Goal: Task Accomplishment & Management: Use online tool/utility

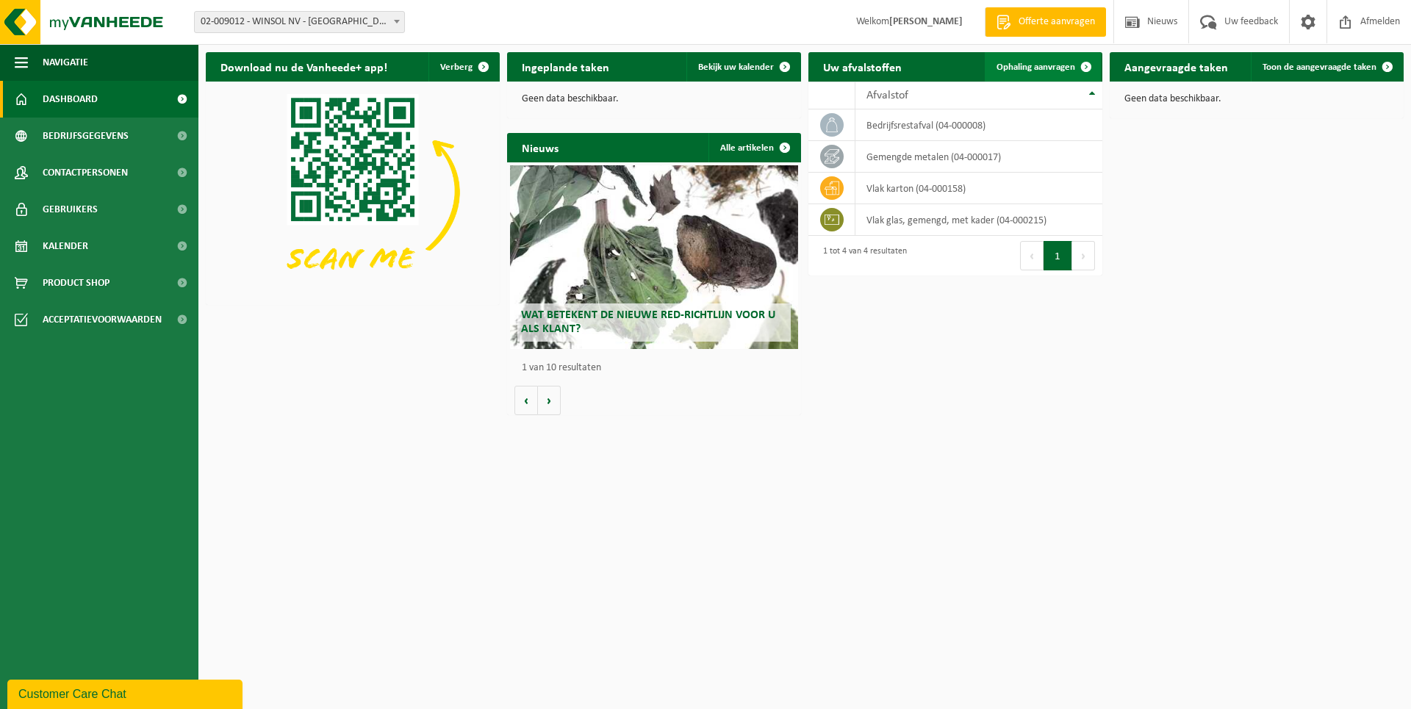
click at [1016, 75] on link "Ophaling aanvragen" at bounding box center [1043, 66] width 116 height 29
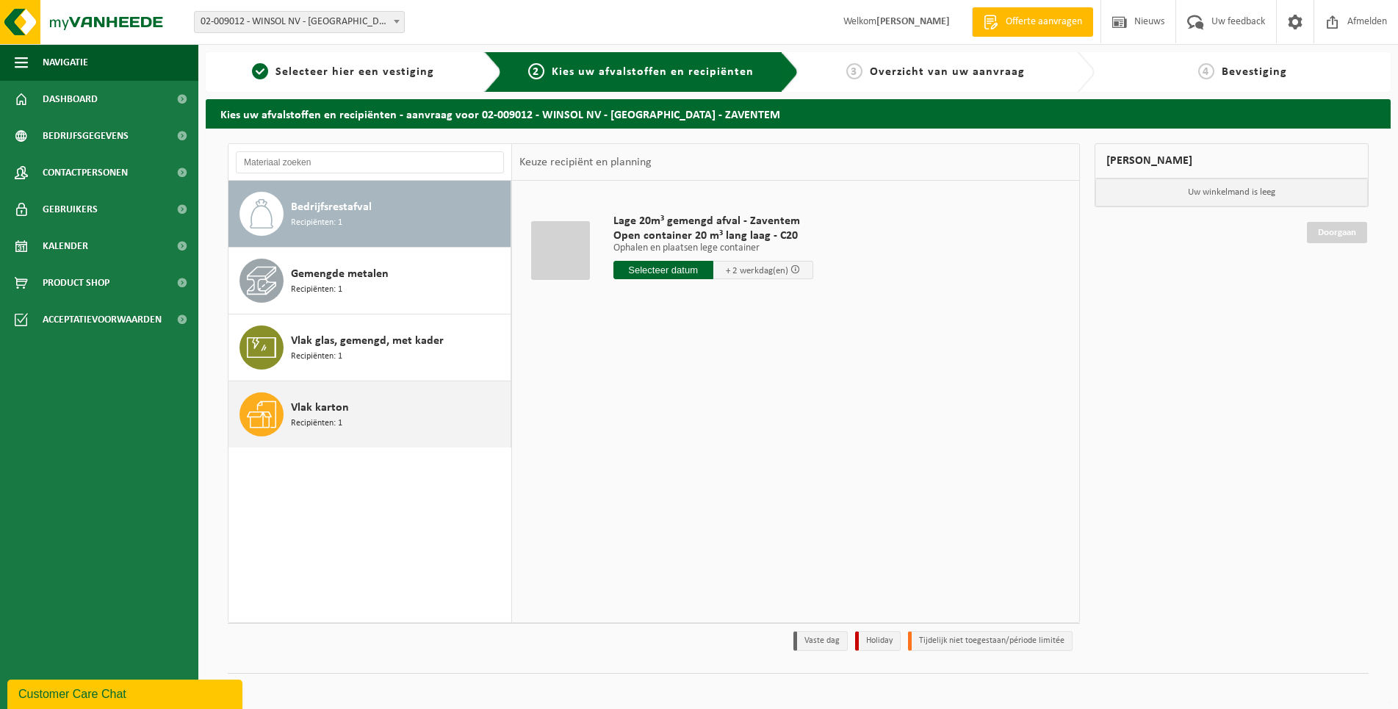
click at [331, 415] on span "Vlak karton" at bounding box center [320, 408] width 58 height 18
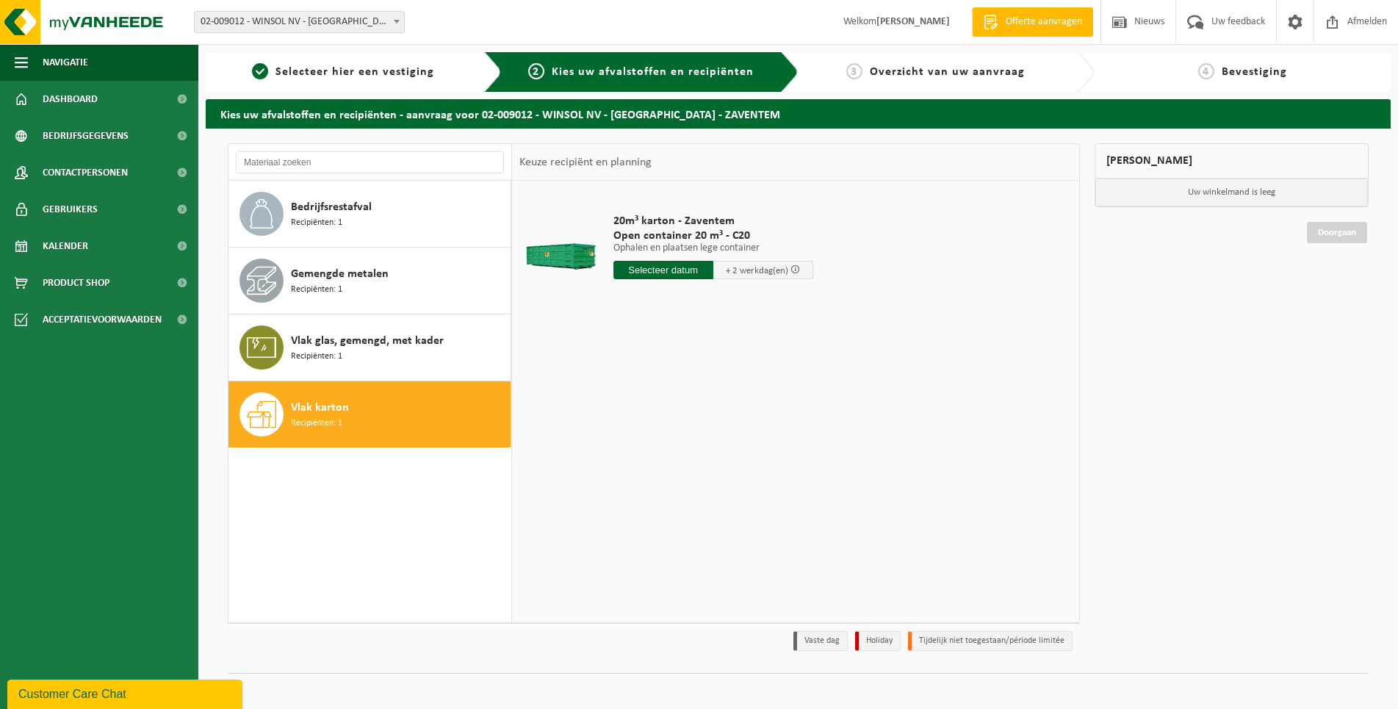
click at [667, 264] on input "text" at bounding box center [664, 270] width 100 height 18
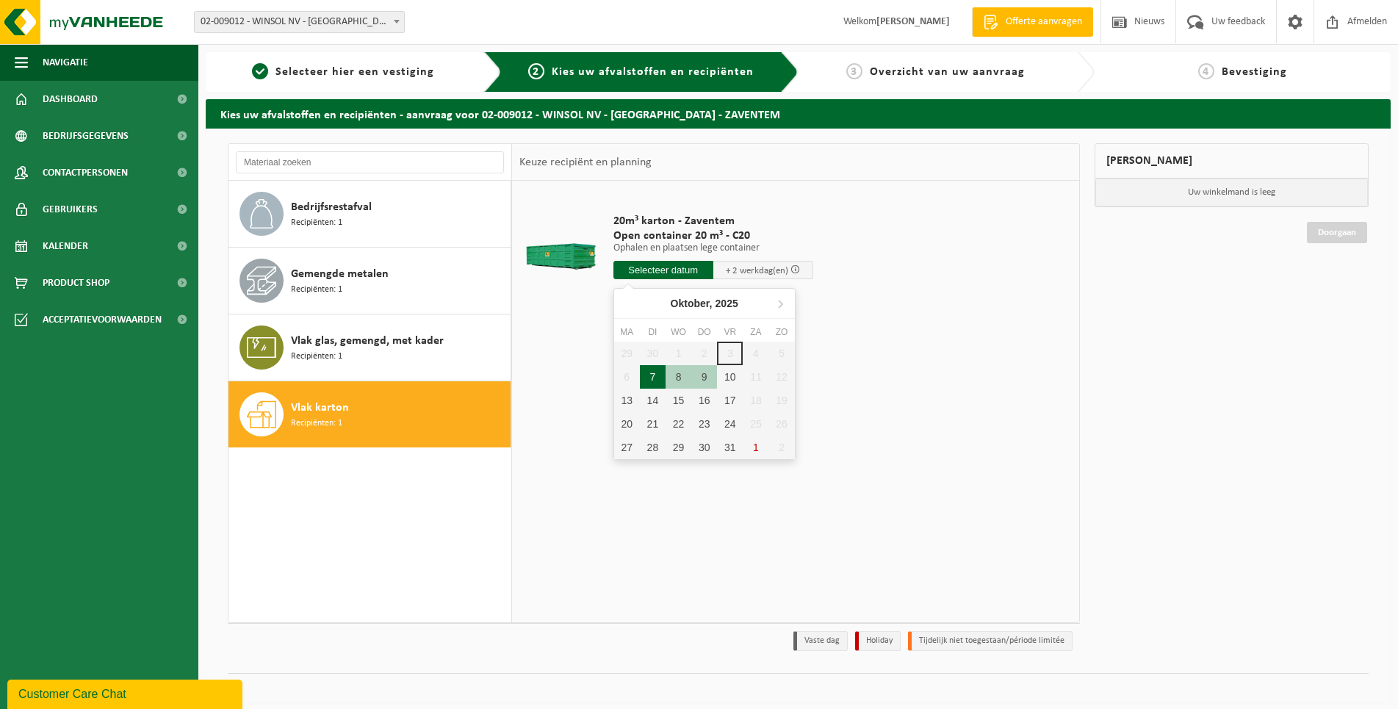
click at [656, 374] on div "7" at bounding box center [653, 377] width 26 height 24
type input "Van 2025-10-07"
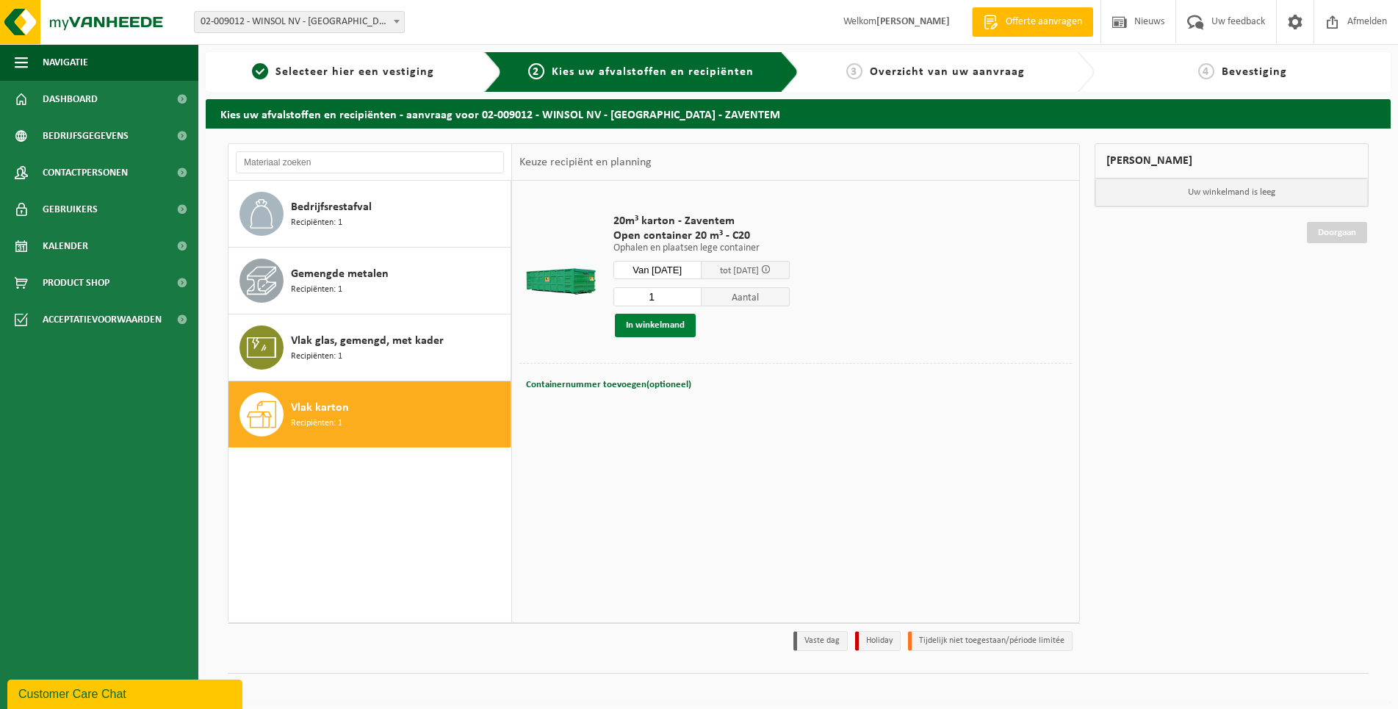
click at [664, 322] on button "In winkelmand" at bounding box center [655, 326] width 81 height 24
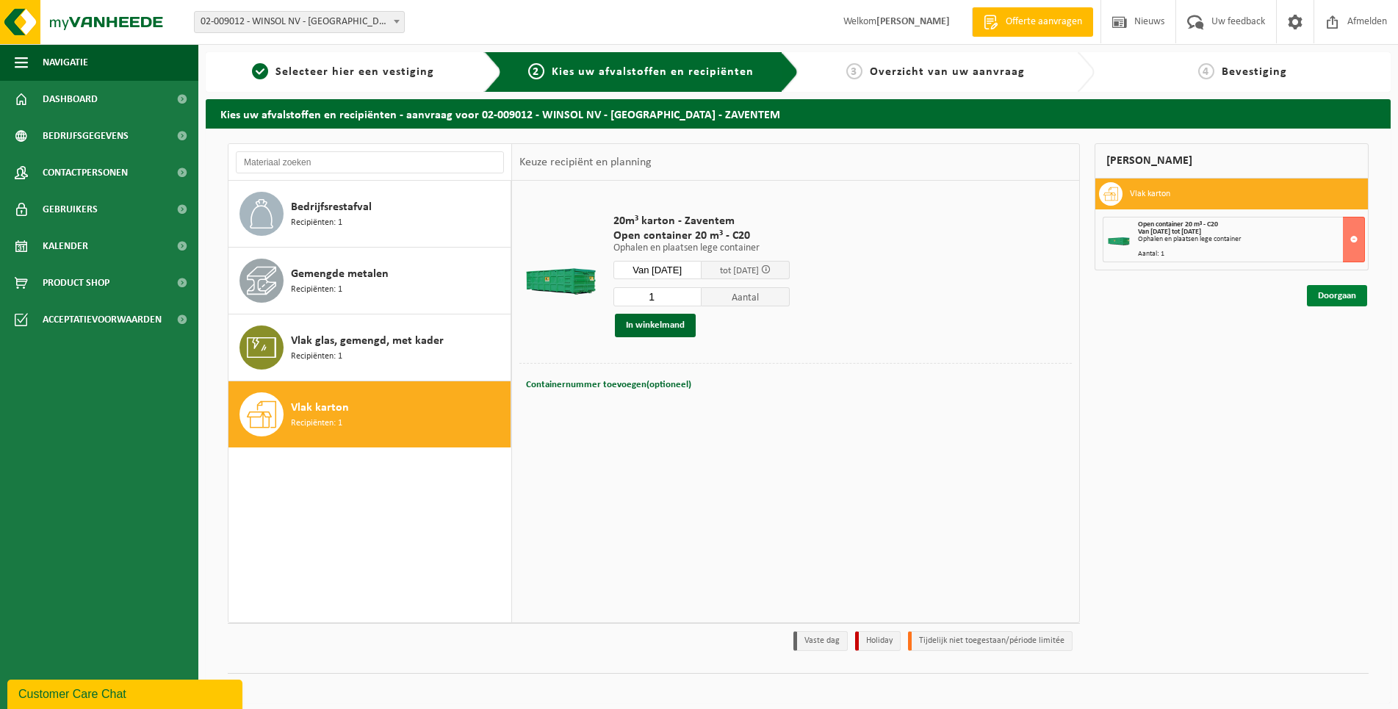
click at [1329, 293] on link "Doorgaan" at bounding box center [1337, 295] width 60 height 21
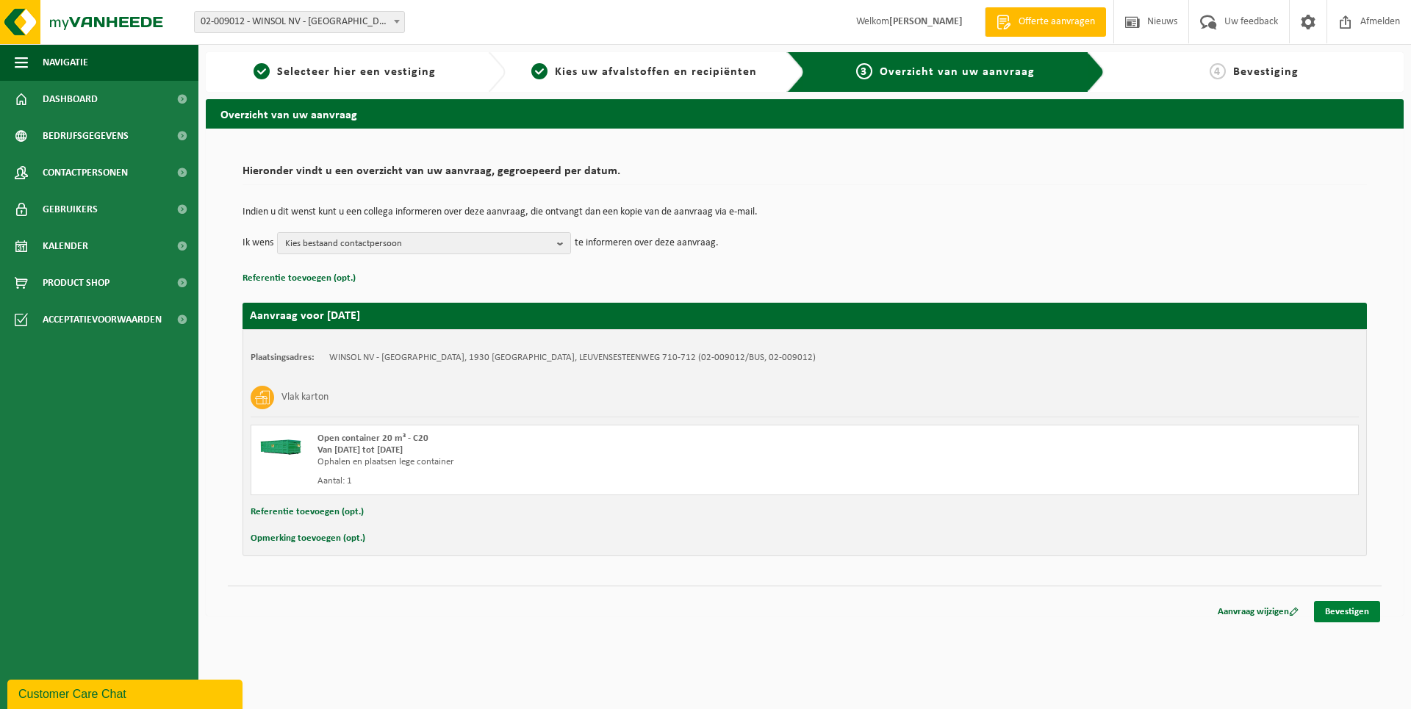
click at [1349, 615] on link "Bevestigen" at bounding box center [1347, 611] width 66 height 21
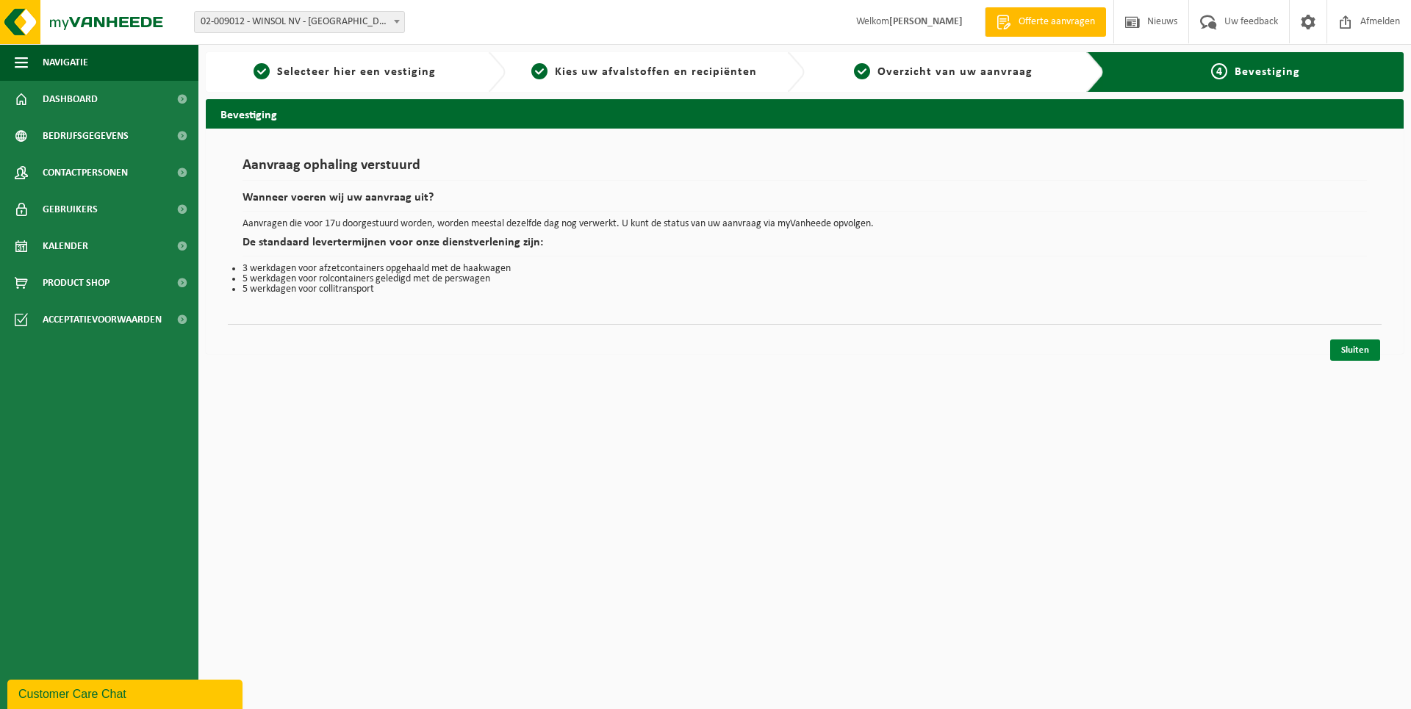
click at [1357, 356] on link "Sluiten" at bounding box center [1355, 350] width 50 height 21
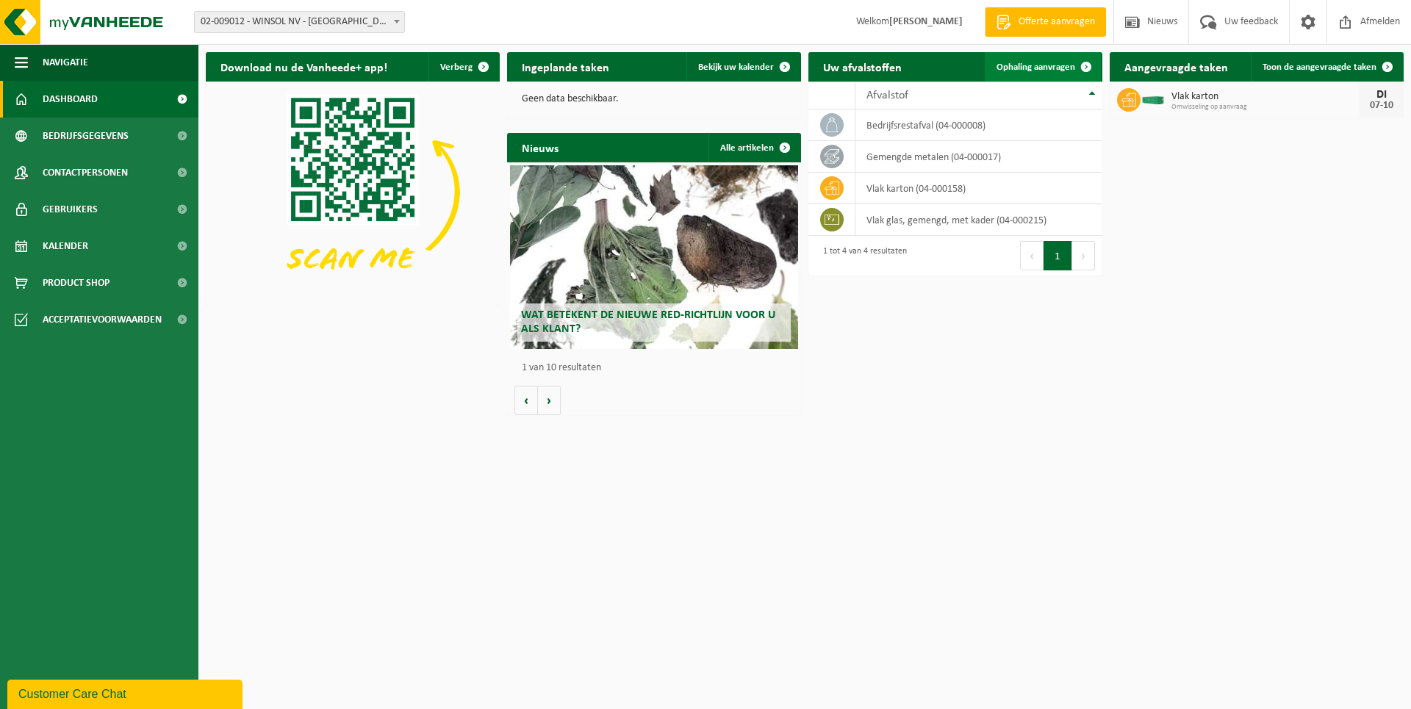
click at [1030, 65] on span "Ophaling aanvragen" at bounding box center [1036, 67] width 79 height 10
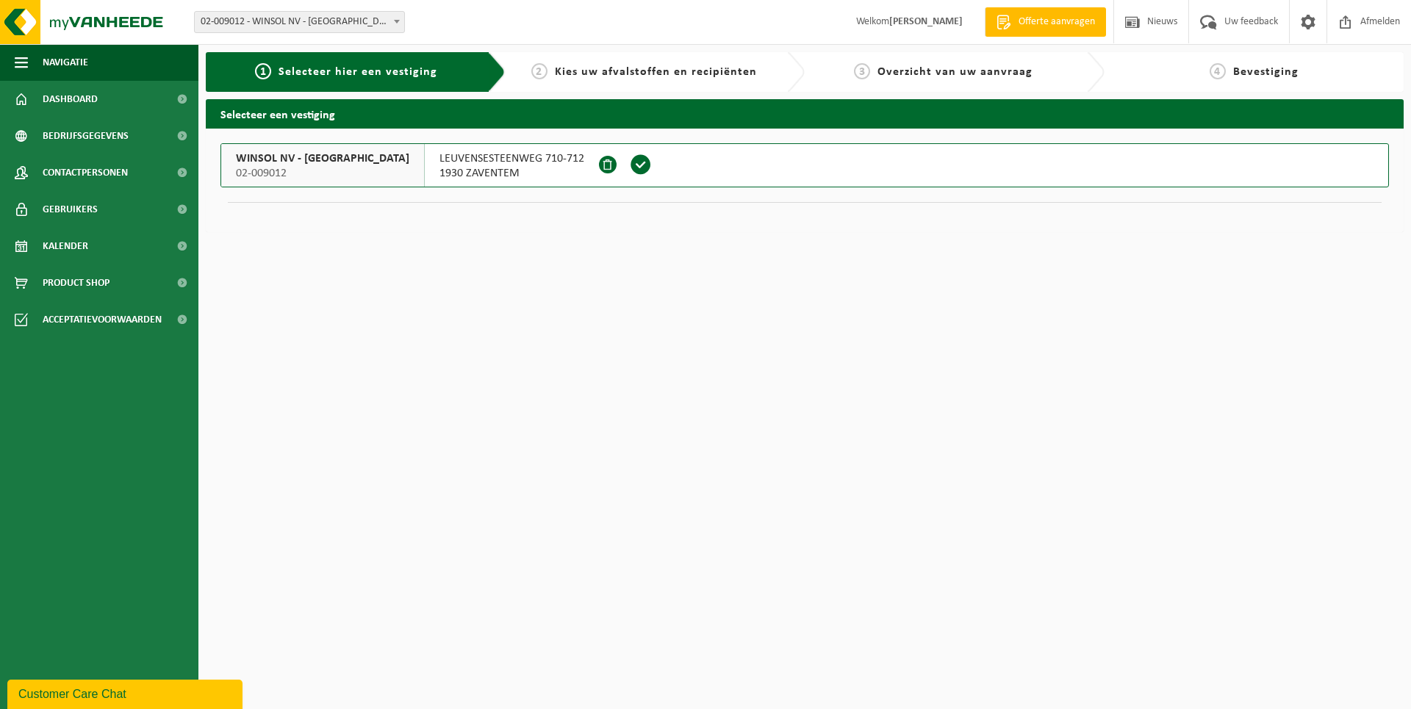
click at [375, 22] on span "02-009012 - WINSOL NV - [GEOGRAPHIC_DATA] - [GEOGRAPHIC_DATA]" at bounding box center [299, 22] width 209 height 21
drag, startPoint x: 218, startPoint y: 298, endPoint x: 212, endPoint y: 281, distance: 17.2
click at [218, 297] on html "Vestiging: 02-009012 - WINSOL NV - LEUVEN - ZAVENTEM 02-009012 - WINSOL NV - LE…" at bounding box center [705, 354] width 1411 height 709
click at [82, 97] on span "Dashboard" at bounding box center [70, 99] width 55 height 37
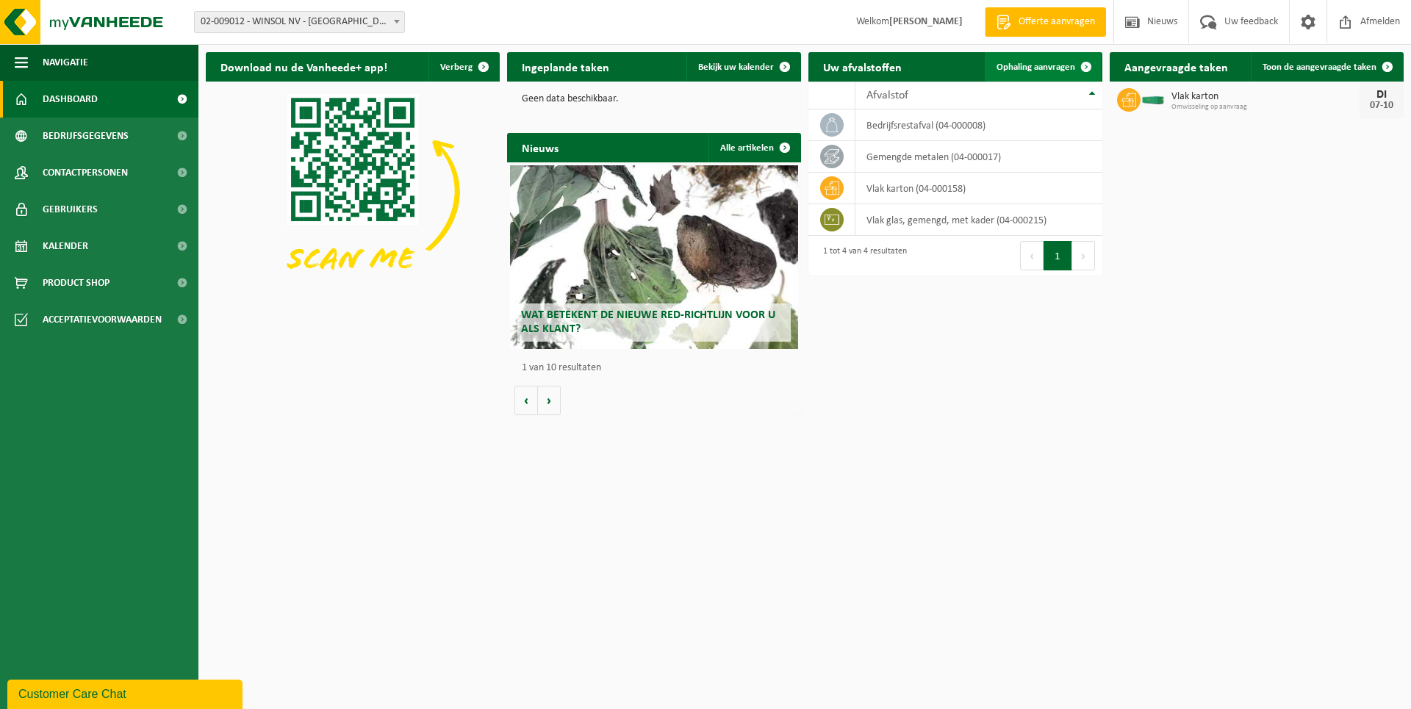
click at [1051, 63] on span "Ophaling aanvragen" at bounding box center [1036, 67] width 79 height 10
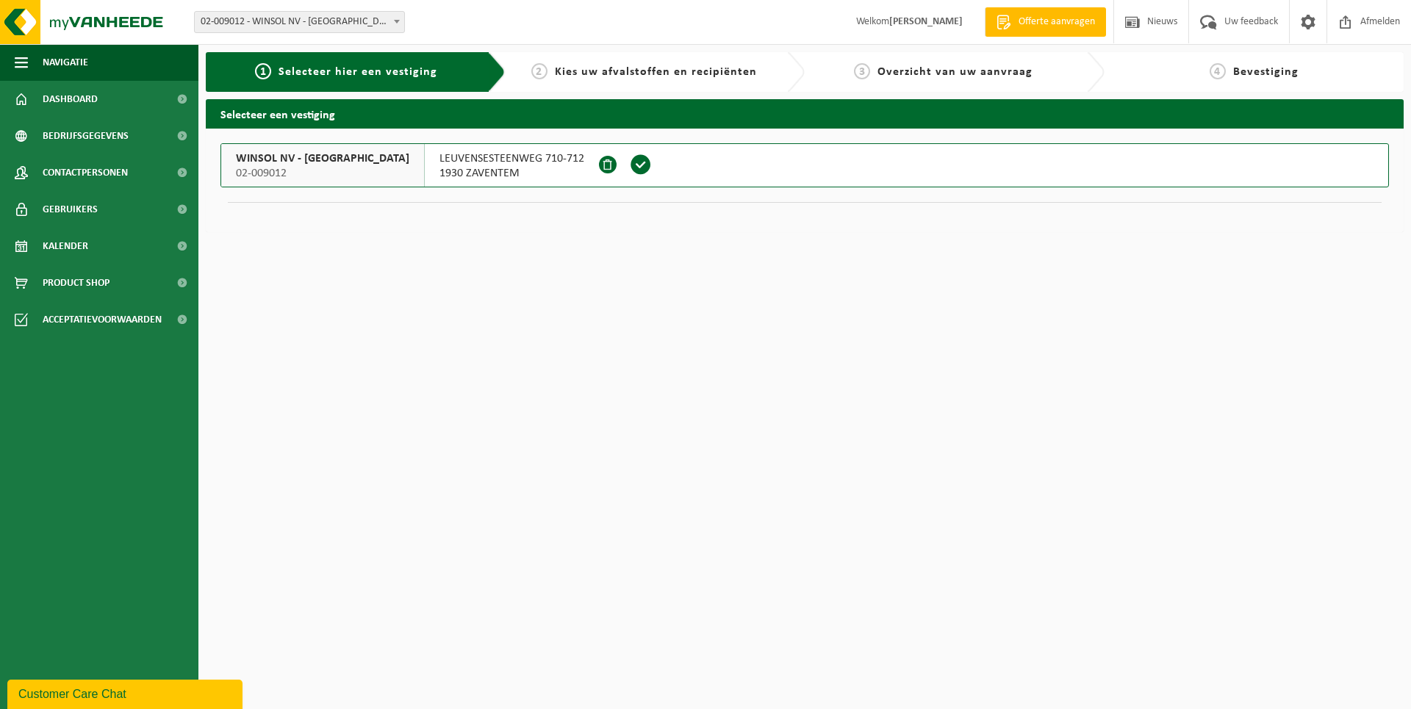
click at [712, 158] on button "WINSOL NV - LEUVEN 02-009012 LEUVENSESTEENWEG 710-712 1930 ZAVENTEM" at bounding box center [804, 165] width 1168 height 44
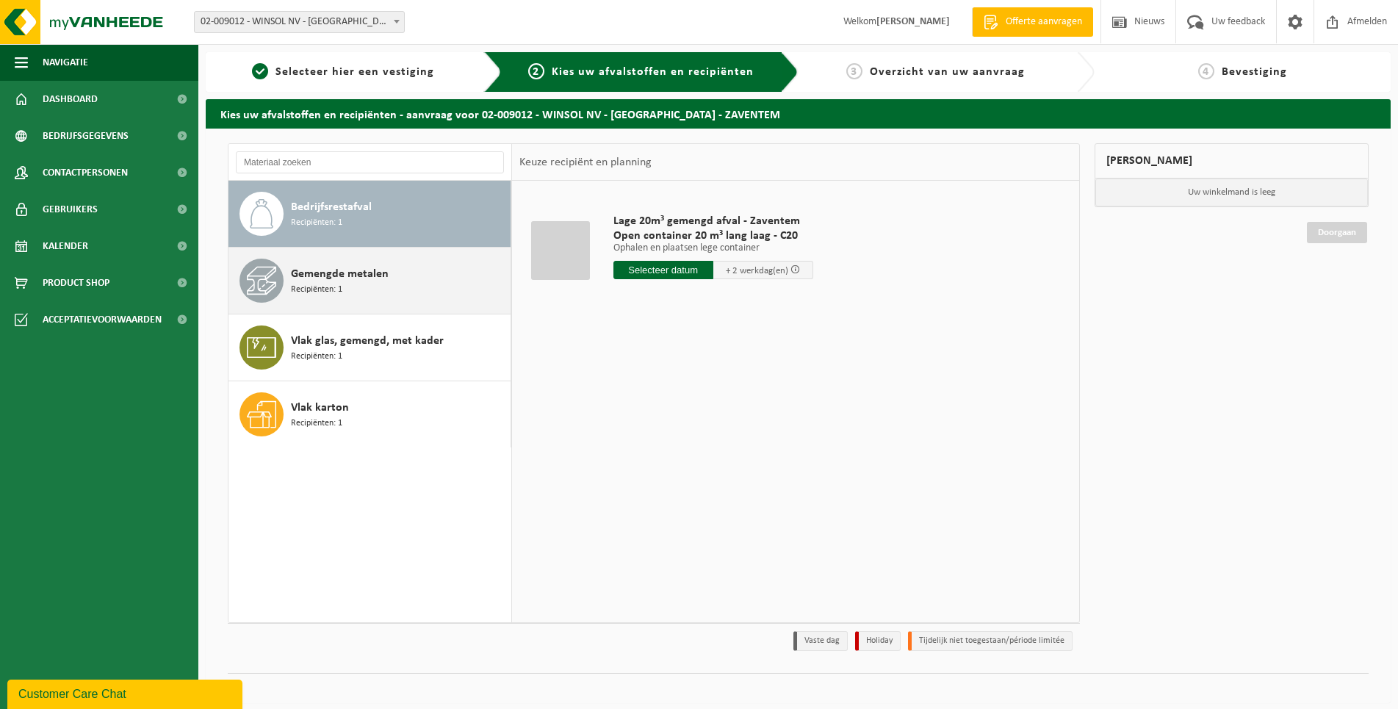
click at [340, 280] on span "Gemengde metalen" at bounding box center [340, 274] width 98 height 18
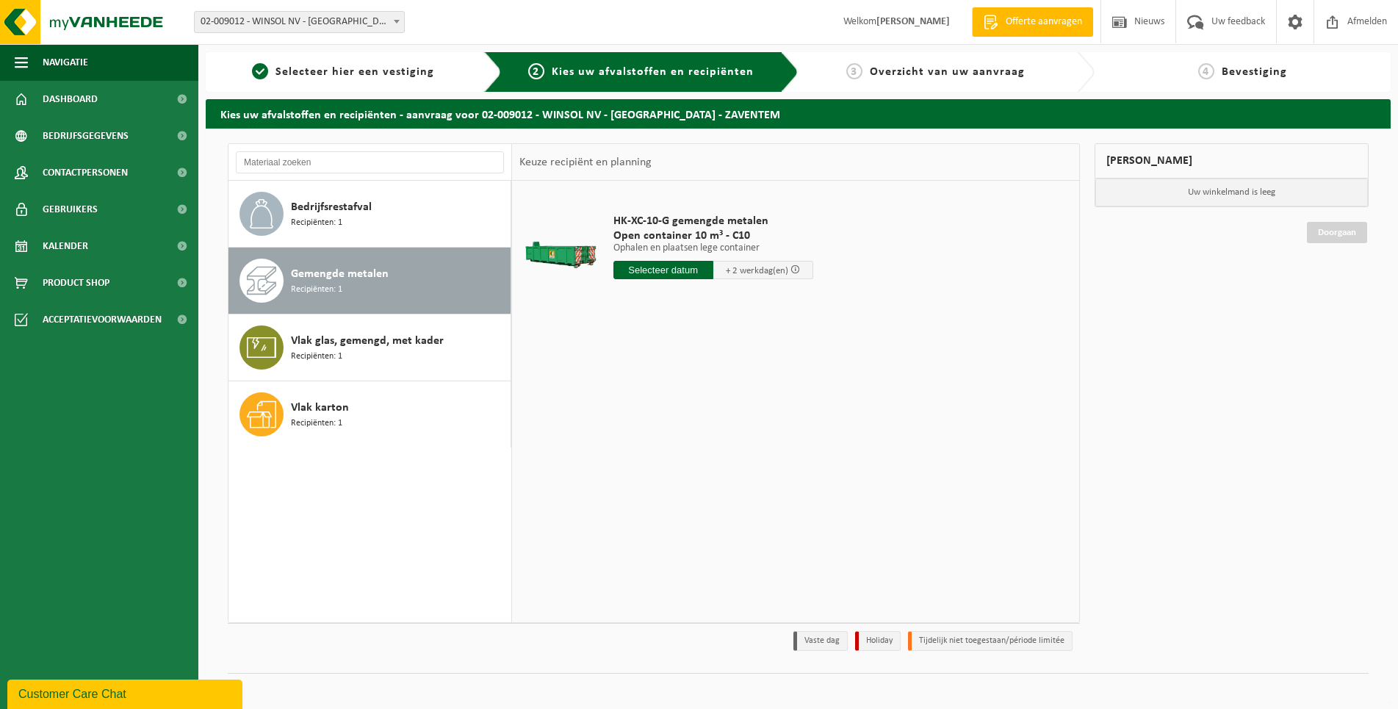
click at [646, 276] on input "text" at bounding box center [664, 270] width 100 height 18
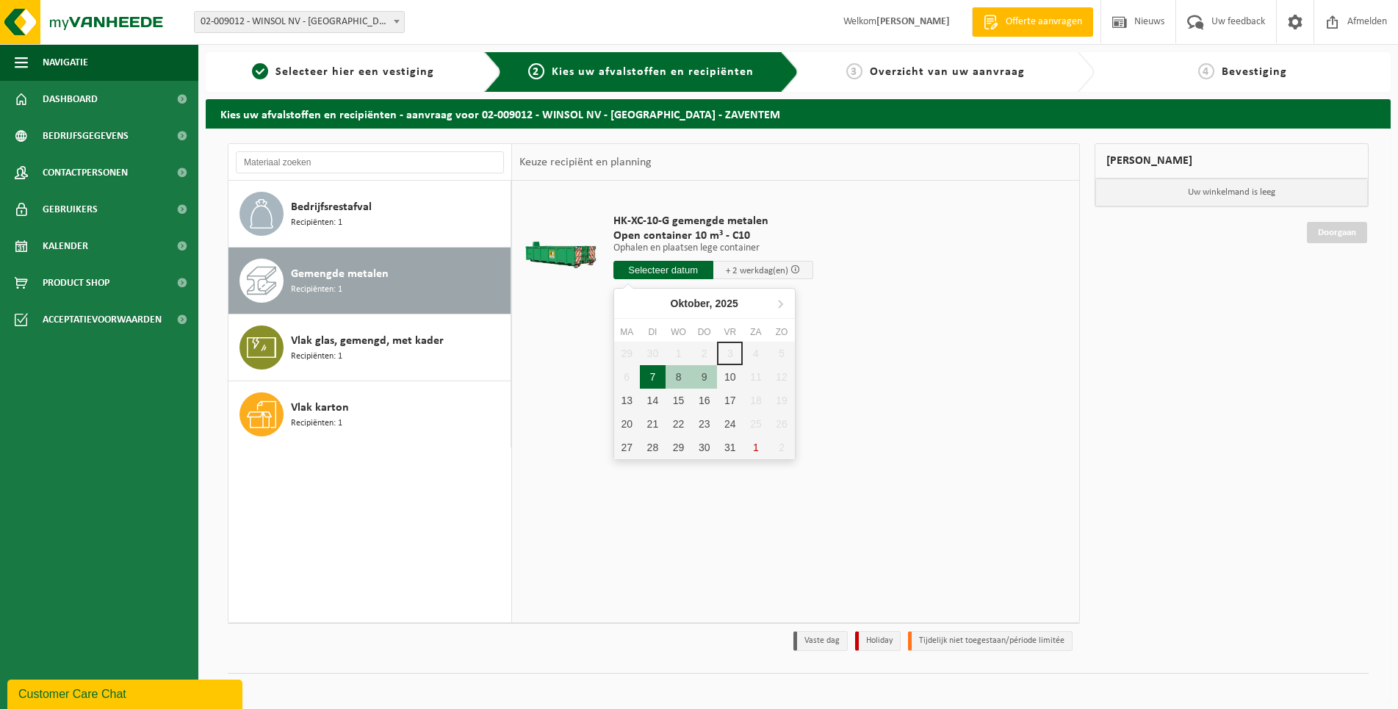
click at [653, 380] on div "7" at bounding box center [653, 377] width 26 height 24
type input "Van 2025-10-07"
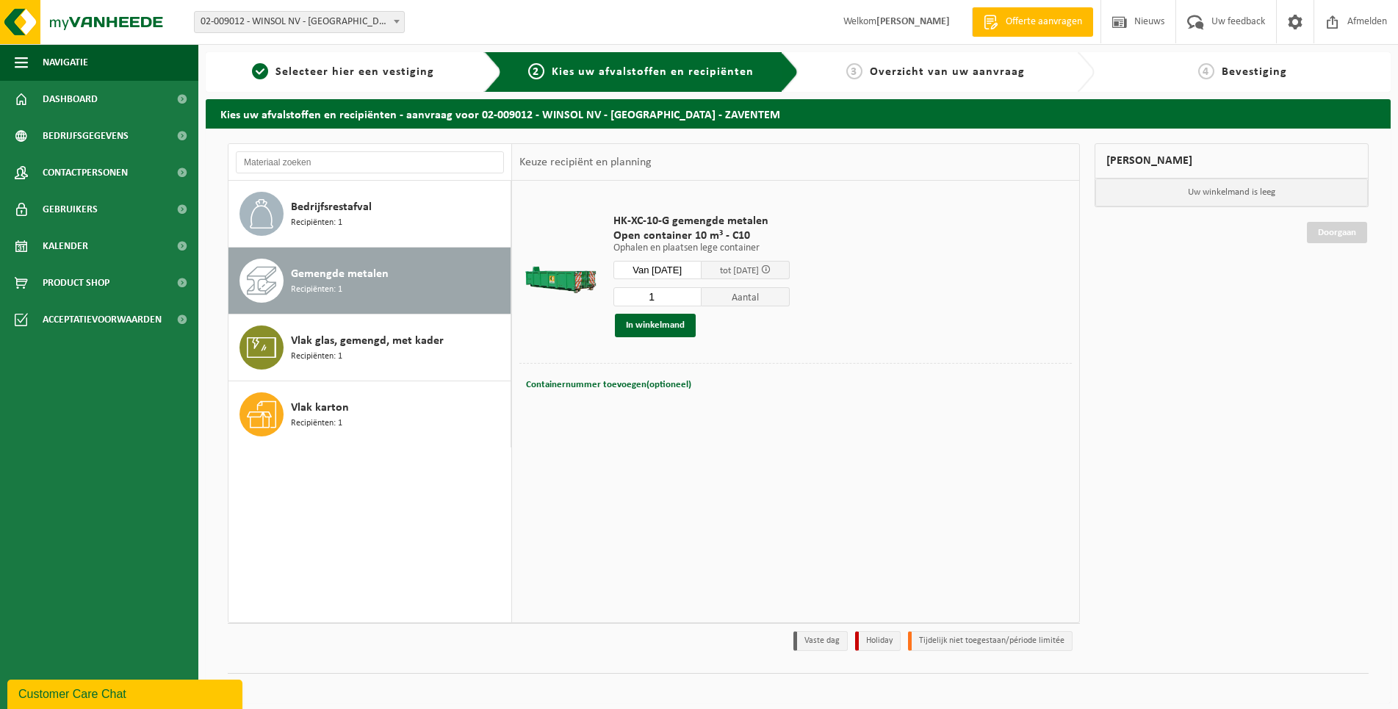
click at [764, 465] on div "HK-XC-10-G gemengde metalen Open container 10 m³ - C10 Ophalen en plaatsen lege…" at bounding box center [795, 401] width 567 height 441
click at [655, 323] on button "In winkelmand" at bounding box center [655, 326] width 81 height 24
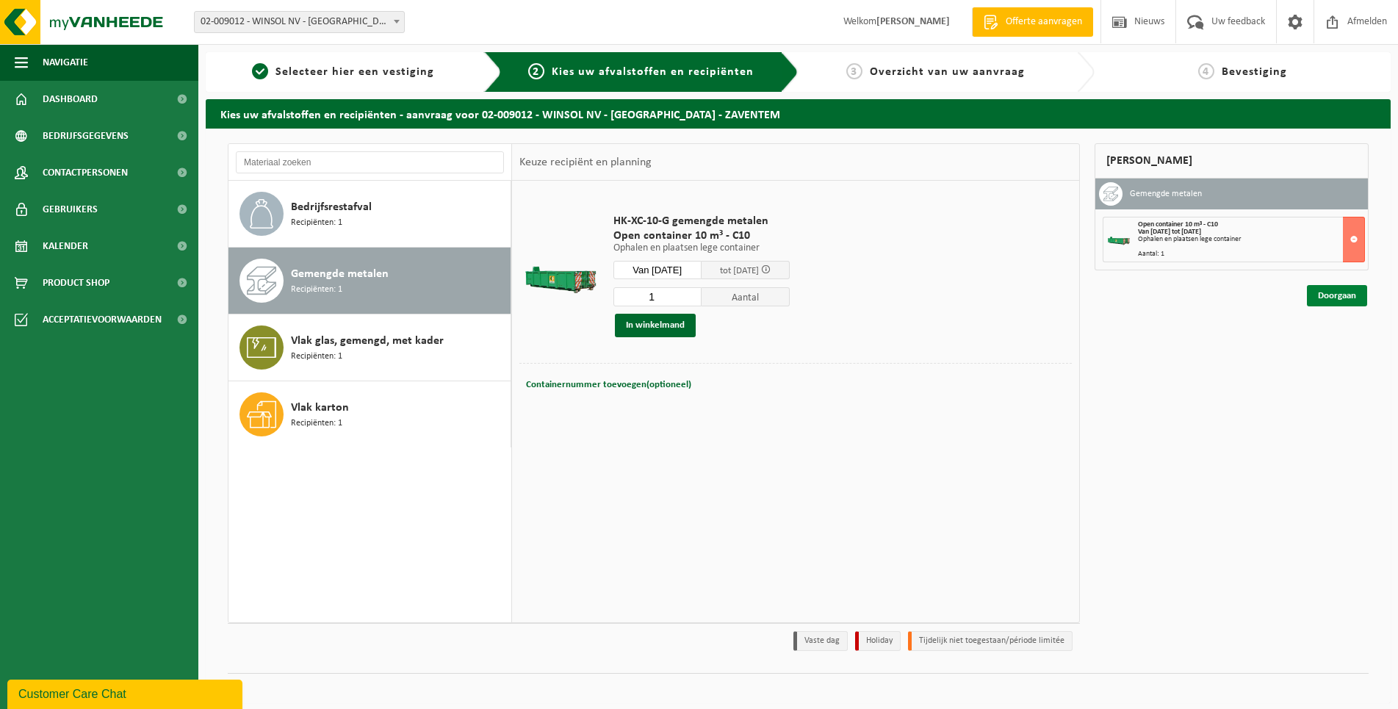
click at [1350, 304] on link "Doorgaan" at bounding box center [1337, 295] width 60 height 21
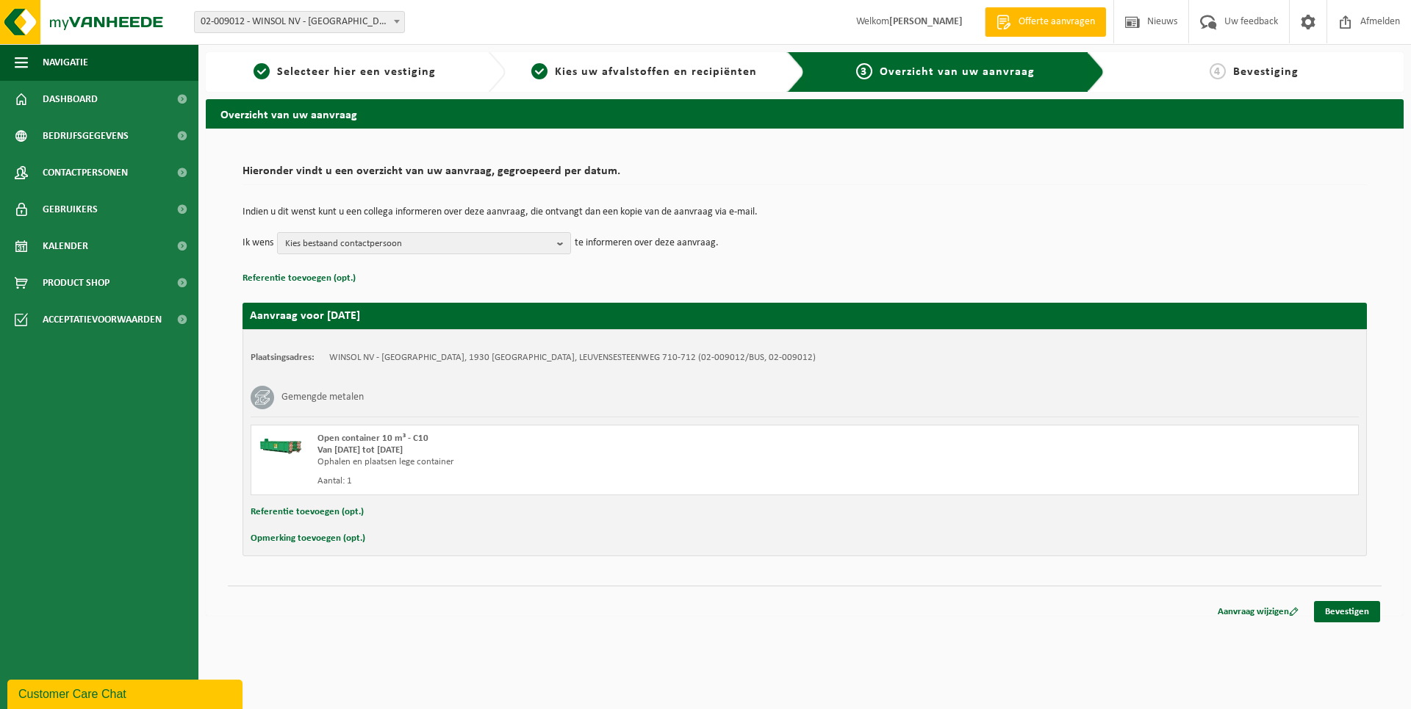
click at [1361, 600] on div "Aanvraag wijzigen Bevestigen" at bounding box center [805, 593] width 1154 height 15
click at [1362, 608] on link "Bevestigen" at bounding box center [1347, 611] width 66 height 21
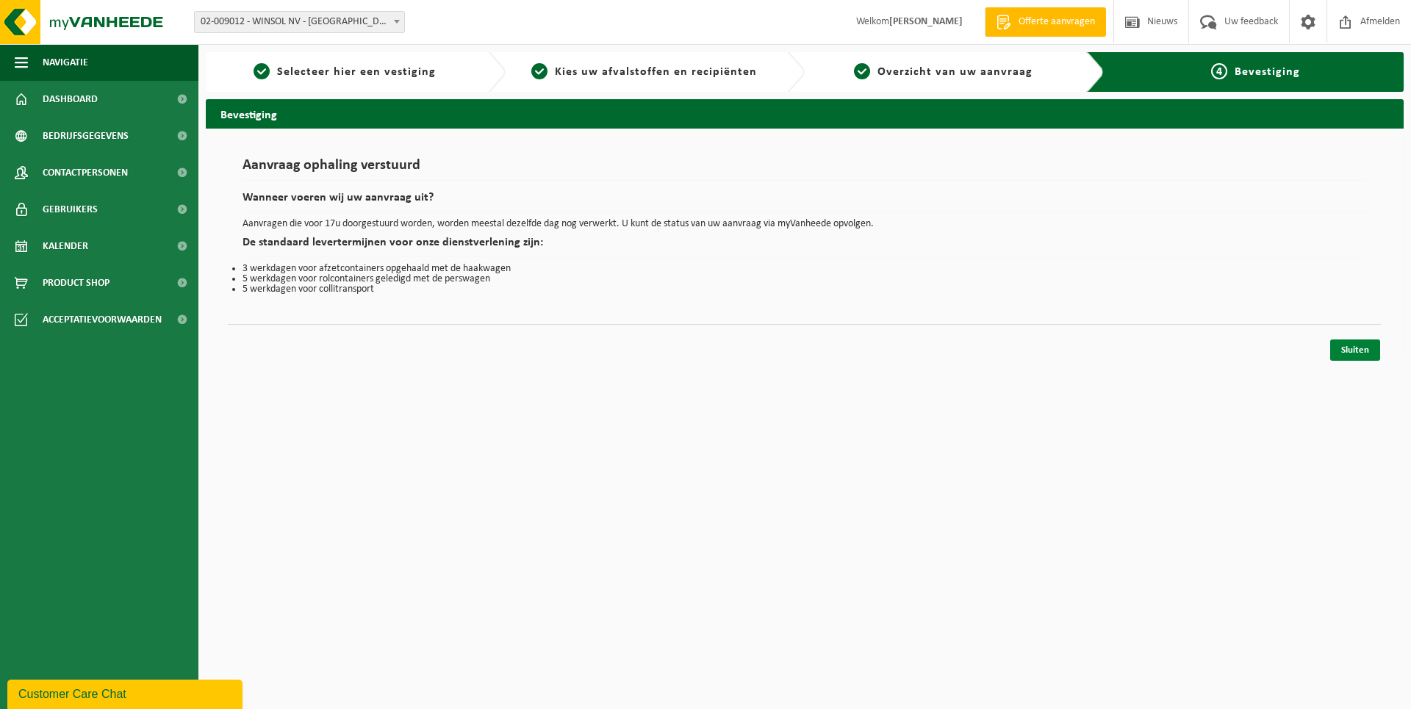
click at [1344, 354] on link "Sluiten" at bounding box center [1355, 350] width 50 height 21
